Goal: Task Accomplishment & Management: Use online tool/utility

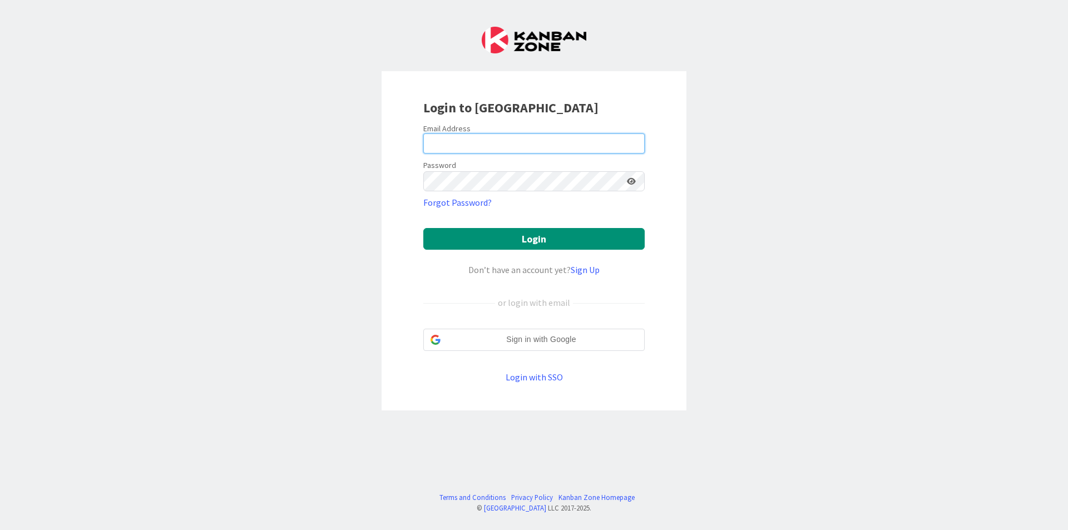
click at [567, 150] on input "email" at bounding box center [533, 143] width 221 height 20
type input "[EMAIL_ADDRESS][DOMAIN_NAME]"
click at [614, 195] on form "Email Address [EMAIL_ADDRESS][DOMAIN_NAME] Password Forgot Password? Login Don’…" at bounding box center [533, 253] width 221 height 260
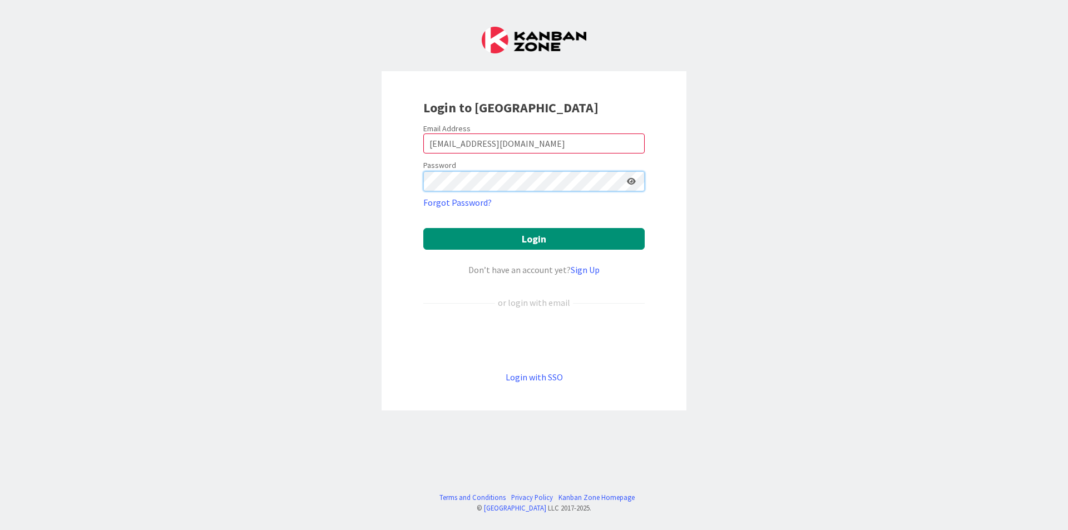
click at [423, 228] on button "Login" at bounding box center [533, 239] width 221 height 22
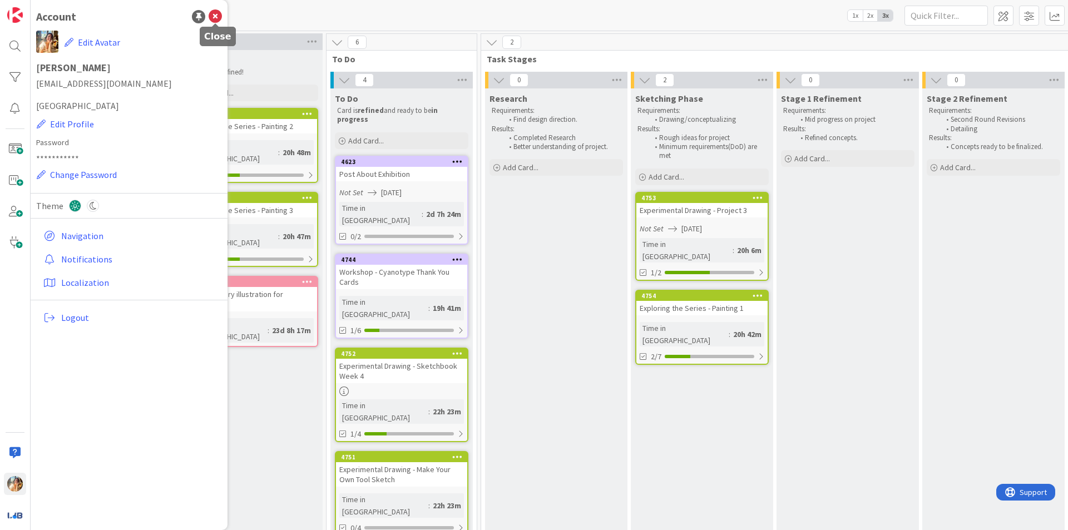
click at [220, 17] on icon at bounding box center [215, 16] width 13 height 13
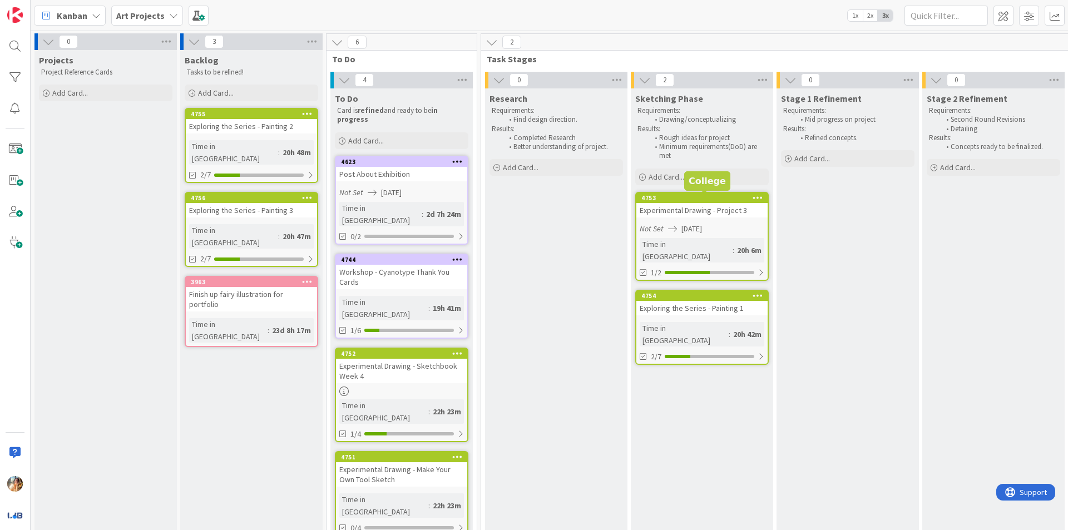
click at [736, 213] on div "Experimental Drawing - Project 3" at bounding box center [701, 210] width 131 height 14
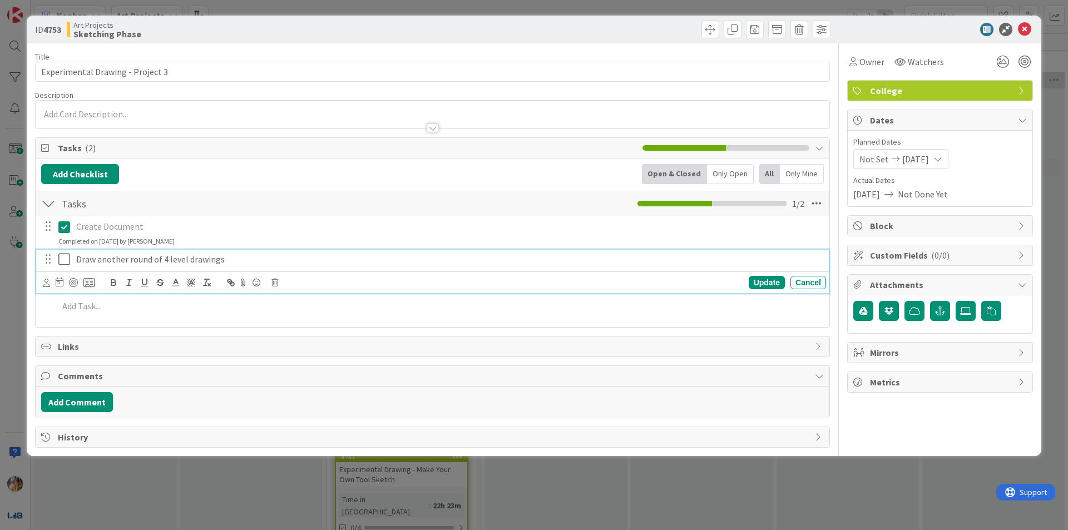
click at [66, 260] on icon at bounding box center [64, 258] width 12 height 13
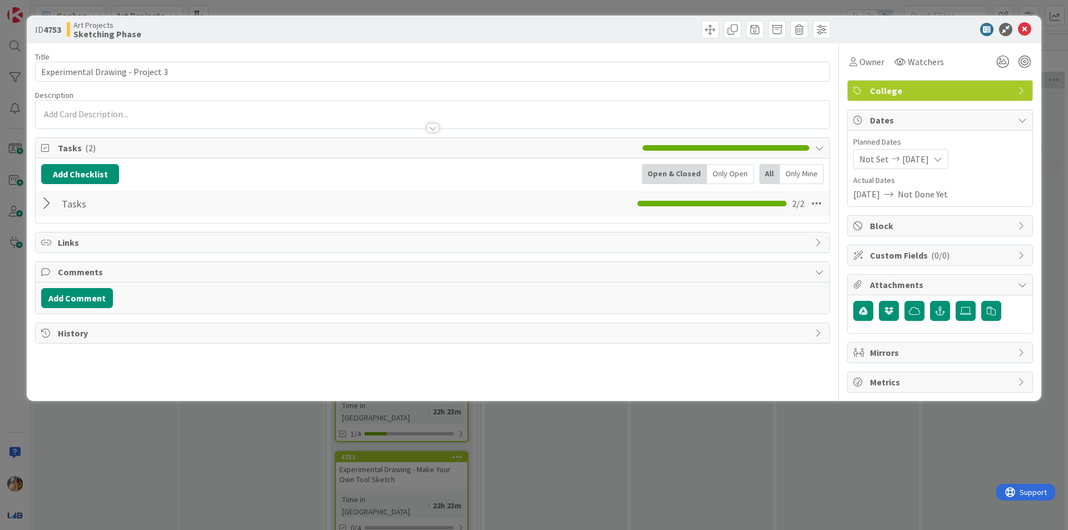
click at [600, 460] on div "ID 4753 Art Projects Sketching Phase Title 32 / 128 Experimental Drawing - Proj…" at bounding box center [534, 265] width 1068 height 530
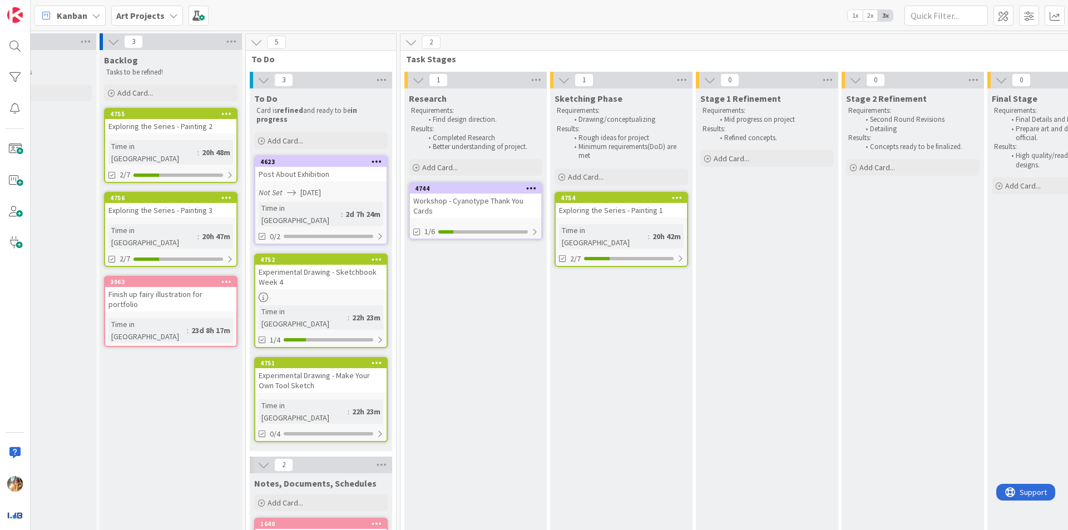
scroll to position [0, 52]
